Goal: Task Accomplishment & Management: Manage account settings

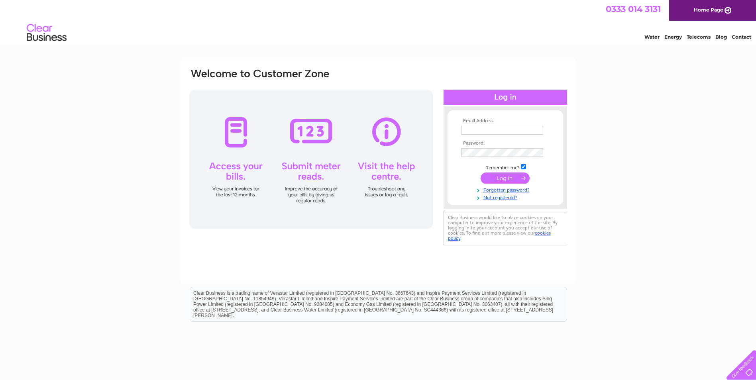
type input "finance@pagazzi.com"
click at [501, 174] on input "submit" at bounding box center [505, 178] width 49 height 11
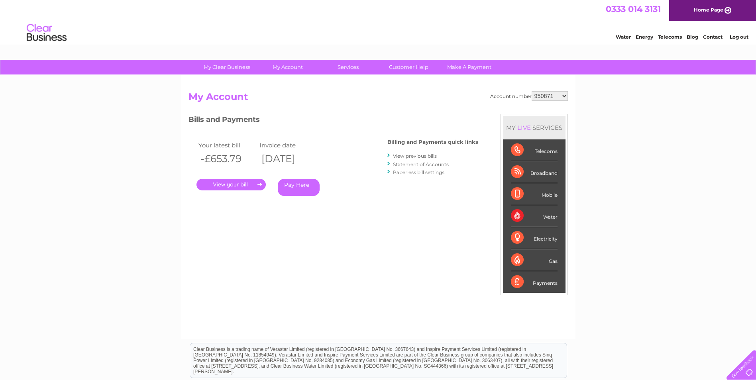
click at [244, 180] on link "." at bounding box center [231, 185] width 69 height 12
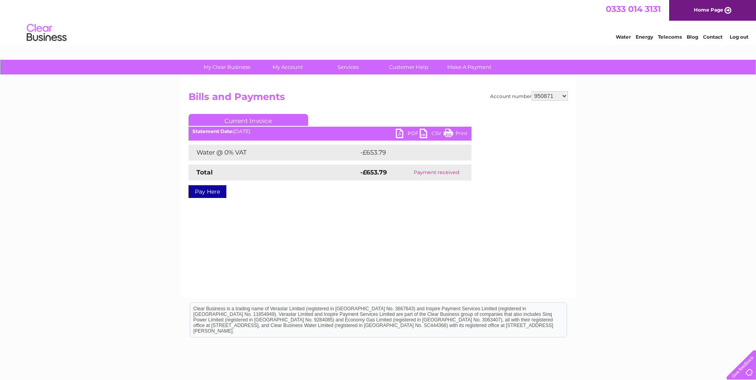
click at [405, 132] on link "PDF" at bounding box center [408, 135] width 24 height 12
click at [565, 96] on select "950871 951237 951321 1137007 1137010 1149969 30290804" at bounding box center [550, 96] width 36 height 10
select select "951237"
click at [532, 91] on select "950871 951237 951321 1137007 1137010 1149969 30290804" at bounding box center [550, 96] width 36 height 10
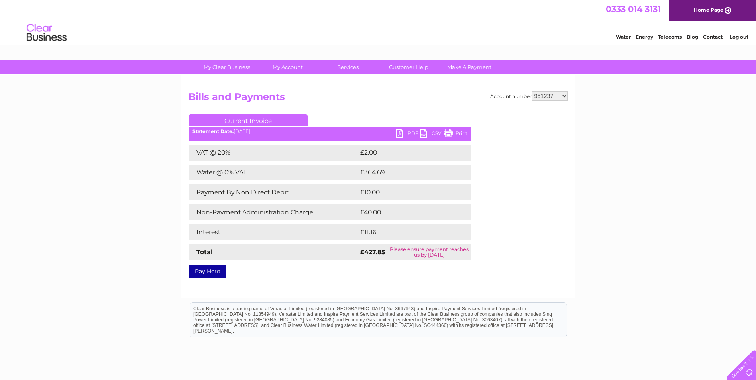
click at [564, 97] on select "950871 951237 951321 1137007 1137010 1149969 30290804" at bounding box center [550, 96] width 36 height 10
select select "951321"
click at [532, 91] on select "950871 951237 951321 1137007 1137010 1149969 30290804" at bounding box center [550, 96] width 36 height 10
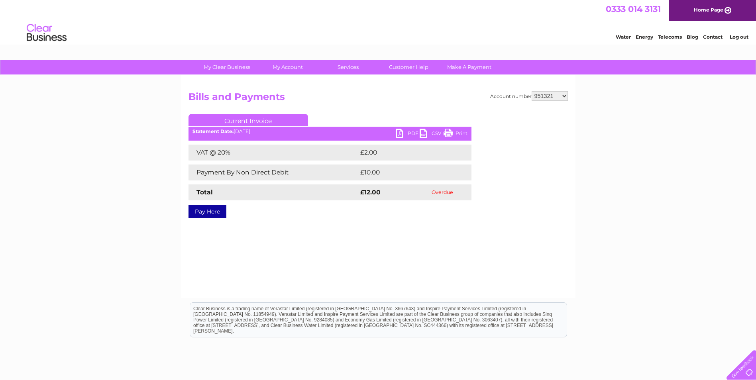
click at [564, 97] on select "950871 951237 951321 1137007 1137010 1149969 30290804" at bounding box center [550, 96] width 36 height 10
click at [532, 91] on select "950871 951237 951321 1137007 1137010 1149969 30290804" at bounding box center [550, 96] width 36 height 10
click at [564, 95] on select "950871 951237 951321 1137007 1137010 1149969 30290804" at bounding box center [550, 96] width 36 height 10
select select "1137010"
click at [532, 91] on select "950871 951237 951321 1137007 1137010 1149969 30290804" at bounding box center [550, 96] width 36 height 10
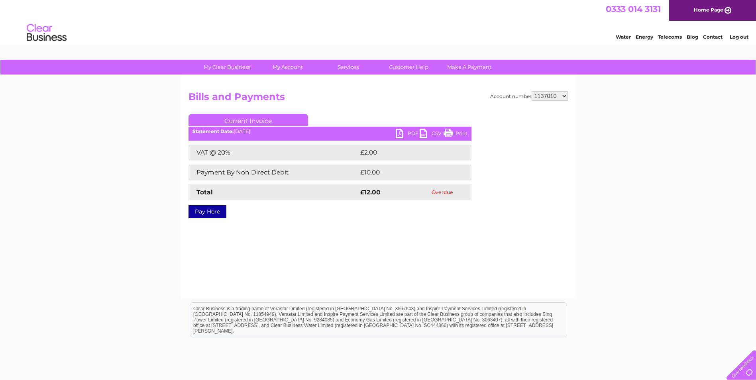
click at [562, 96] on select "950871 951237 951321 1137007 1137010 1149969 30290804" at bounding box center [550, 96] width 36 height 10
click at [565, 95] on select "950871 951237 951321 1137007 1137010 1149969 30290804" at bounding box center [550, 96] width 36 height 10
click at [532, 91] on select "950871 951237 951321 1137007 1137010 1149969 30290804" at bounding box center [550, 96] width 36 height 10
click at [564, 96] on select "950871 951237 951321 1137007 1137010 1149969 30290804" at bounding box center [550, 96] width 36 height 10
select select "30290804"
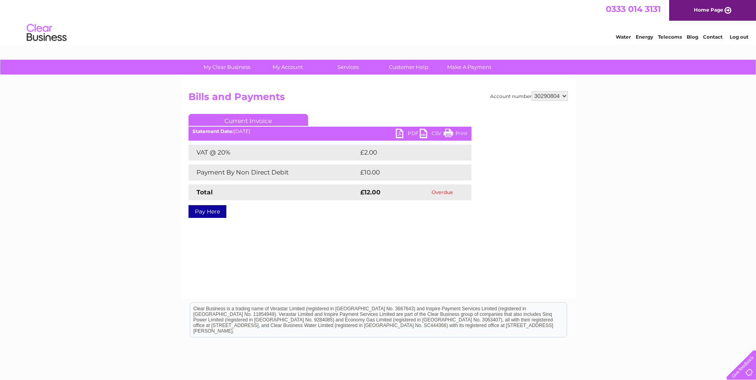
click at [532, 91] on select "950871 951237 951321 1137007 1137010 1149969 30290804" at bounding box center [550, 96] width 36 height 10
